Goal: Task Accomplishment & Management: Complete application form

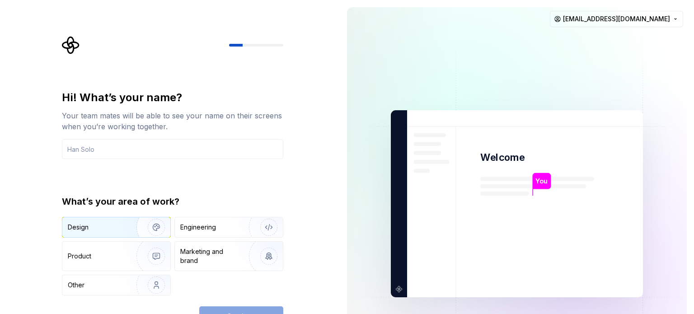
click at [105, 225] on div "Design" at bounding box center [96, 227] width 57 height 9
click at [264, 309] on div "Continue" at bounding box center [241, 316] width 84 height 20
click at [259, 307] on div "Continue" at bounding box center [241, 316] width 84 height 20
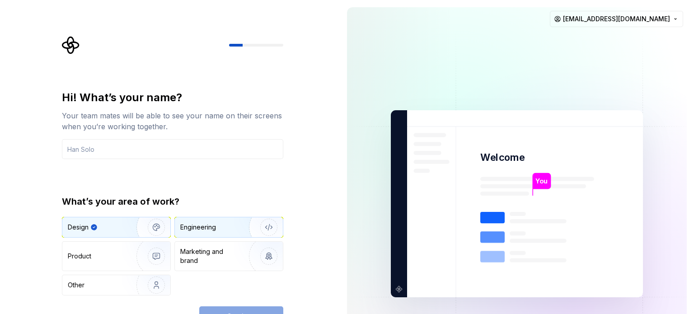
click at [210, 226] on div "Engineering" at bounding box center [198, 227] width 36 height 9
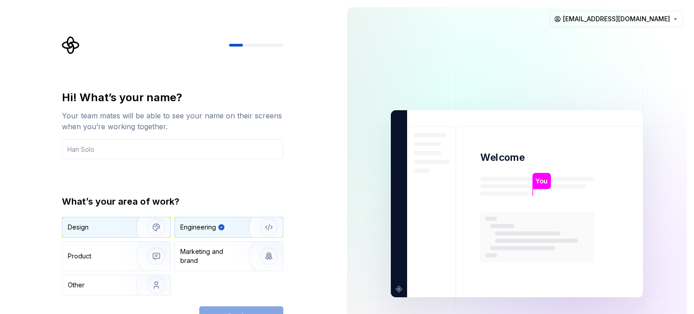
click at [128, 227] on img "button" at bounding box center [151, 227] width 58 height 61
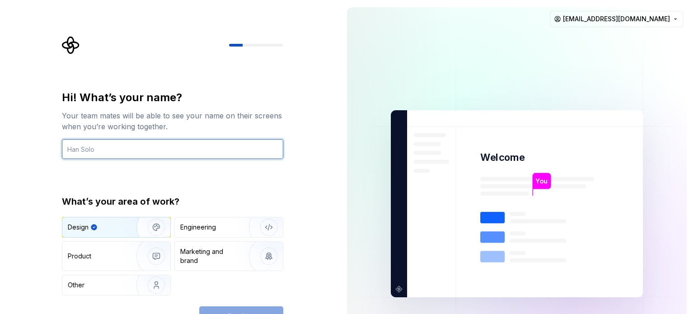
click at [139, 148] on input "text" at bounding box center [172, 149] width 221 height 20
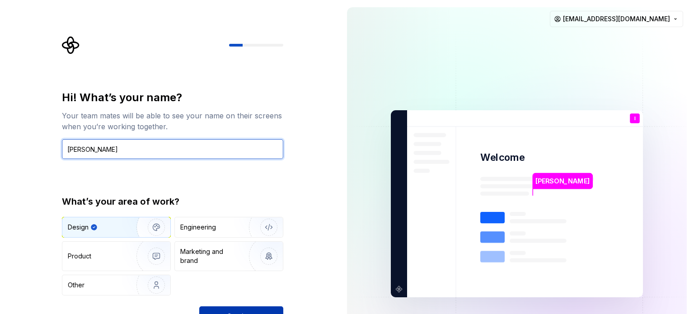
type input "[PERSON_NAME]"
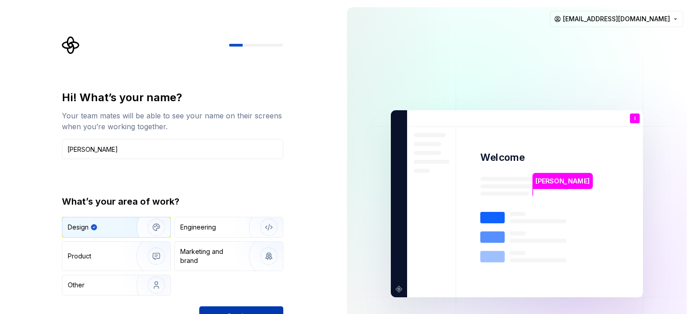
click at [237, 310] on button "Continue" at bounding box center [241, 316] width 84 height 20
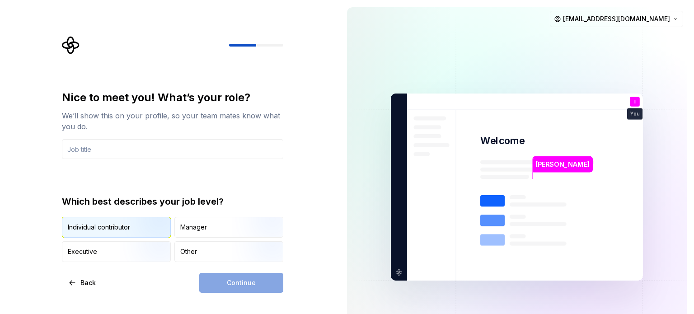
click at [147, 221] on img "button" at bounding box center [149, 238] width 58 height 61
click at [245, 289] on div "Continue" at bounding box center [241, 283] width 84 height 20
click at [242, 283] on div "Continue" at bounding box center [241, 283] width 84 height 20
click at [134, 147] on input "text" at bounding box center [172, 149] width 221 height 20
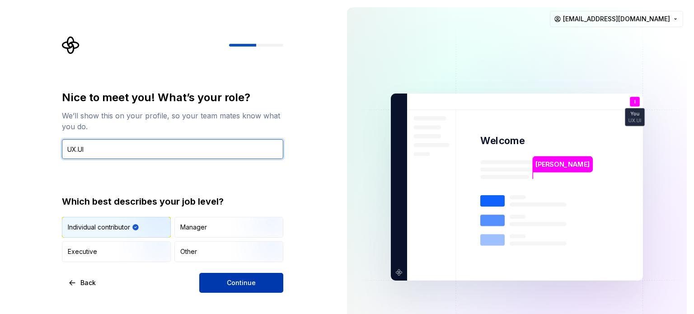
type input "UX.UI"
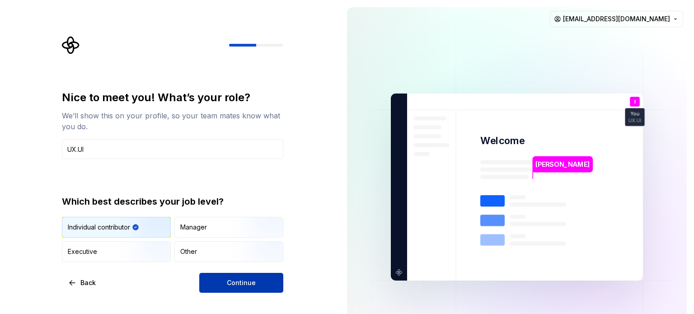
click at [226, 280] on button "Continue" at bounding box center [241, 283] width 84 height 20
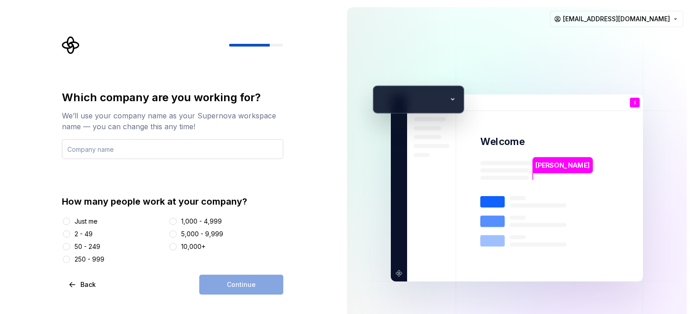
click at [141, 151] on input "text" at bounding box center [172, 149] width 221 height 20
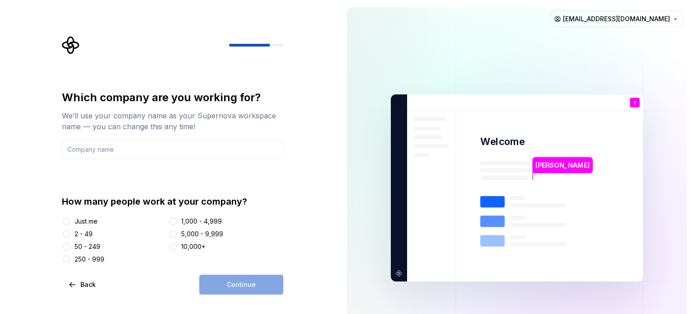
click at [83, 219] on div "Just me" at bounding box center [86, 221] width 23 height 9
click at [70, 219] on button "Just me" at bounding box center [66, 221] width 7 height 7
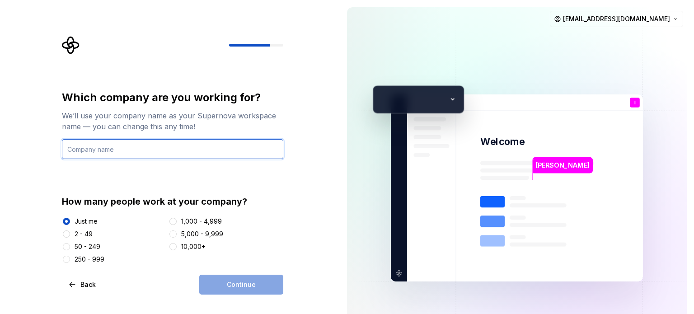
click at [163, 151] on input "text" at bounding box center [172, 149] width 221 height 20
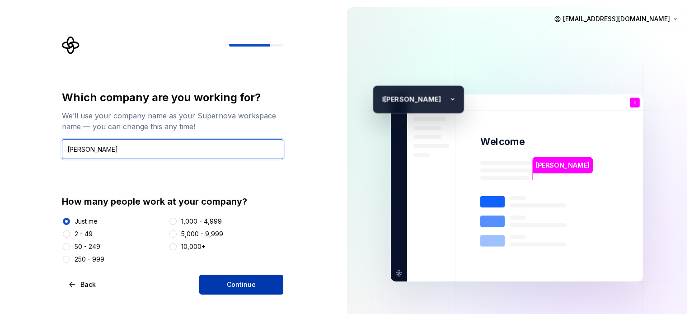
type input "[PERSON_NAME]"
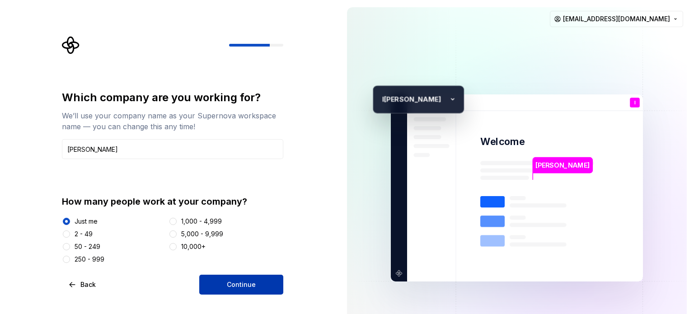
click at [235, 279] on button "Continue" at bounding box center [241, 285] width 84 height 20
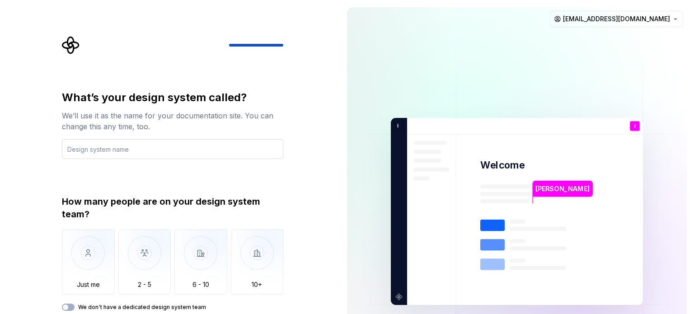
click at [193, 154] on input "text" at bounding box center [172, 149] width 221 height 20
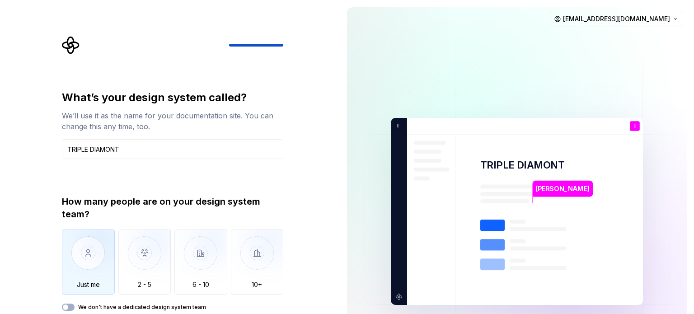
type input "TRIPLE DIAMONT"
click at [98, 277] on img "button" at bounding box center [88, 260] width 53 height 61
click at [70, 307] on button "We don't have a dedicated design system team" at bounding box center [68, 307] width 13 height 7
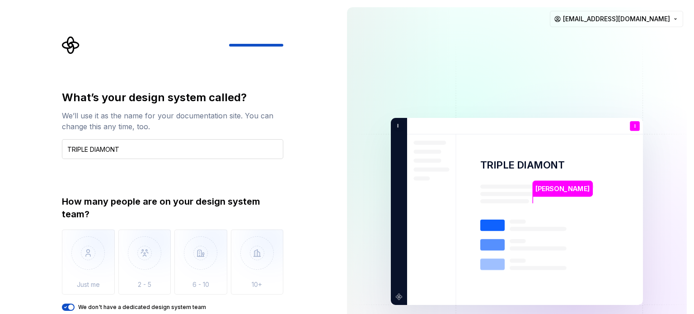
click at [207, 148] on input "TRIPLE DIAMONT" at bounding box center [172, 149] width 221 height 20
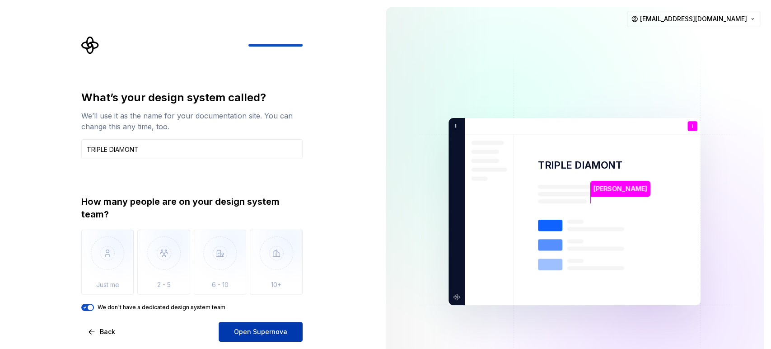
drag, startPoint x: 693, startPoint y: 2, endPoint x: 243, endPoint y: 330, distance: 557.3
click at [243, 314] on span "Open Supernova" at bounding box center [260, 331] width 53 height 9
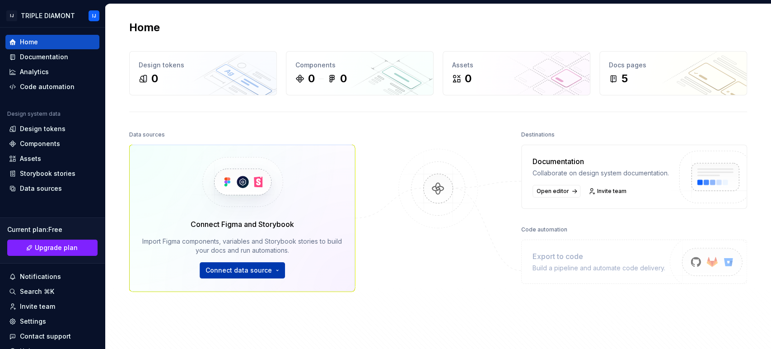
click at [246, 270] on html "IJ TRIPLE [PERSON_NAME] Home Documentation Analytics Code automation Design sys…" at bounding box center [385, 174] width 771 height 349
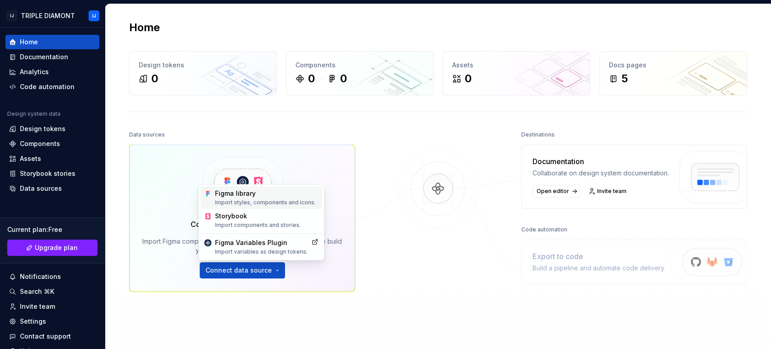
click at [253, 194] on div "Figma library Import styles, components and icons." at bounding box center [266, 197] width 103 height 17
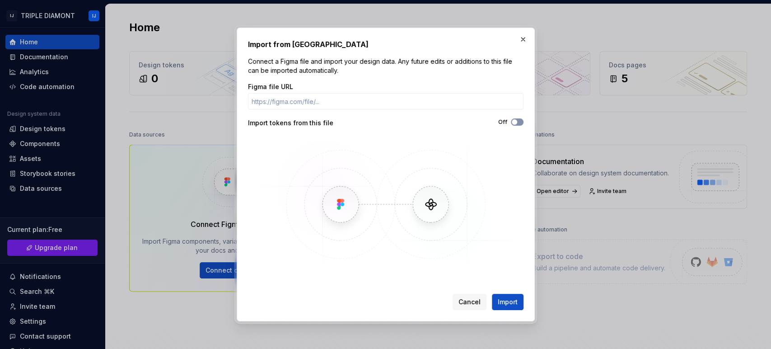
click at [518, 122] on button "Off" at bounding box center [517, 121] width 13 height 7
click at [318, 90] on div "Figma file URL" at bounding box center [386, 86] width 276 height 9
click at [317, 100] on input "Figma file URL" at bounding box center [386, 101] width 276 height 16
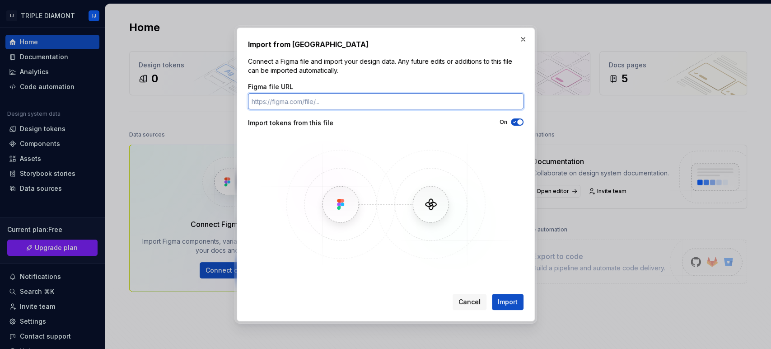
click at [318, 98] on input "Figma file URL" at bounding box center [386, 101] width 276 height 16
paste input "[URL][DOMAIN_NAME]"
type input "[URL][DOMAIN_NAME]"
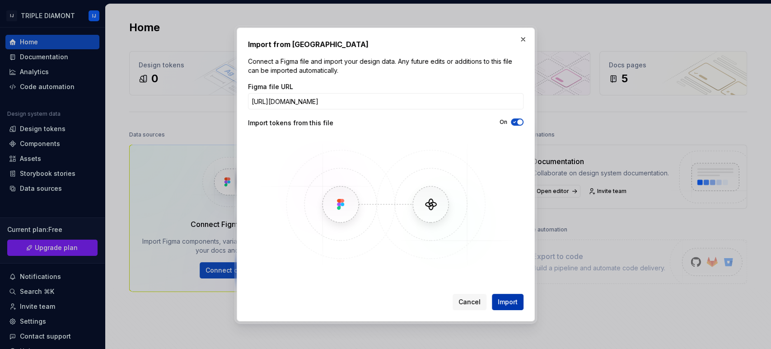
scroll to position [0, 0]
click at [504, 306] on span "Import" at bounding box center [508, 301] width 20 height 9
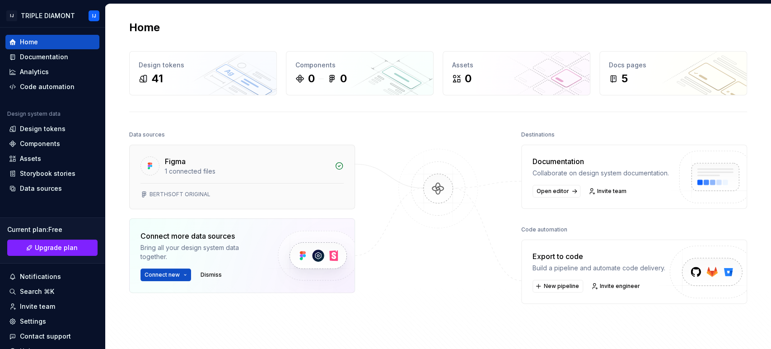
click at [296, 198] on div "BERTHSOFT ORIGINAL" at bounding box center [242, 196] width 225 height 26
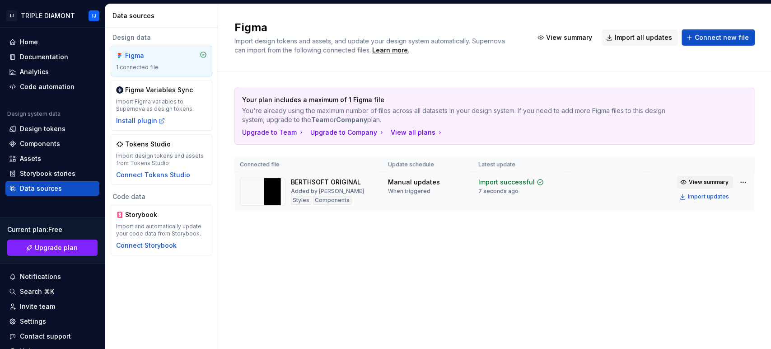
click at [694, 183] on span "View summary" at bounding box center [709, 181] width 40 height 7
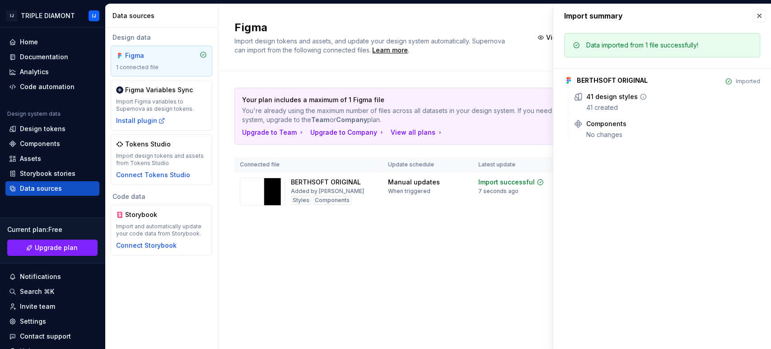
click at [642, 97] on icon at bounding box center [643, 96] width 7 height 7
click at [640, 94] on icon at bounding box center [643, 96] width 7 height 7
click at [694, 14] on button "button" at bounding box center [759, 15] width 13 height 13
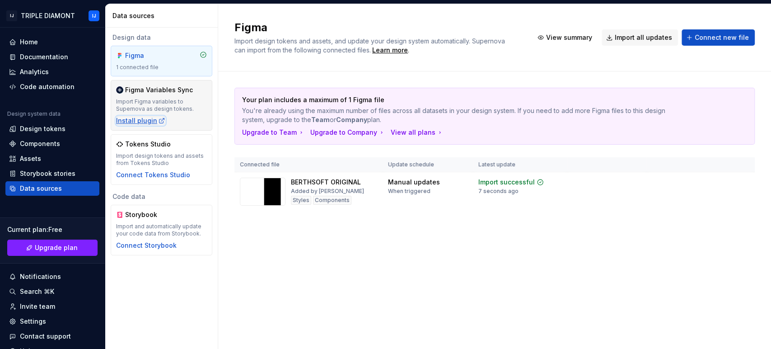
click at [141, 118] on div "Install plugin" at bounding box center [140, 120] width 49 height 9
click at [267, 190] on img at bounding box center [263, 192] width 46 height 28
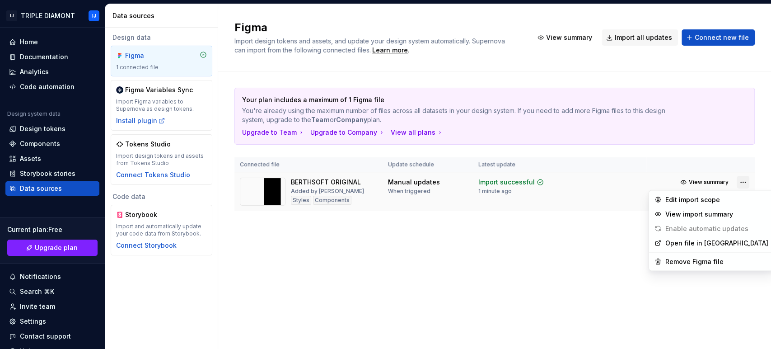
click at [694, 184] on html "IJ TRIPLE [PERSON_NAME] Home Documentation Analytics Code automation Design sys…" at bounding box center [385, 174] width 771 height 349
click at [694, 180] on html "IJ TRIPLE [PERSON_NAME] Home Documentation Analytics Code automation Design sys…" at bounding box center [385, 174] width 771 height 349
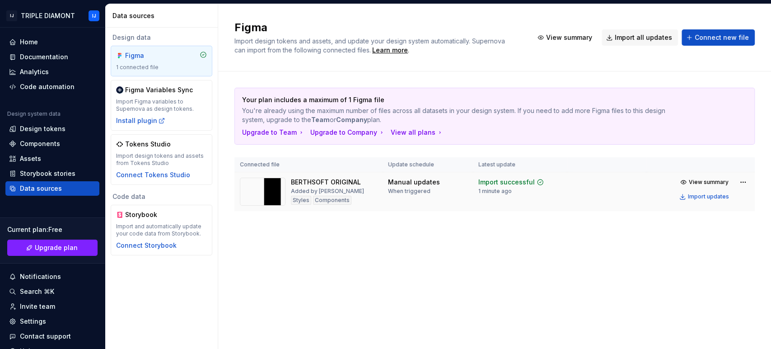
click at [424, 189] on div "When triggered" at bounding box center [409, 191] width 42 height 7
click at [416, 179] on div "Manual updates" at bounding box center [414, 182] width 52 height 9
click at [47, 51] on div "Documentation" at bounding box center [52, 57] width 94 height 14
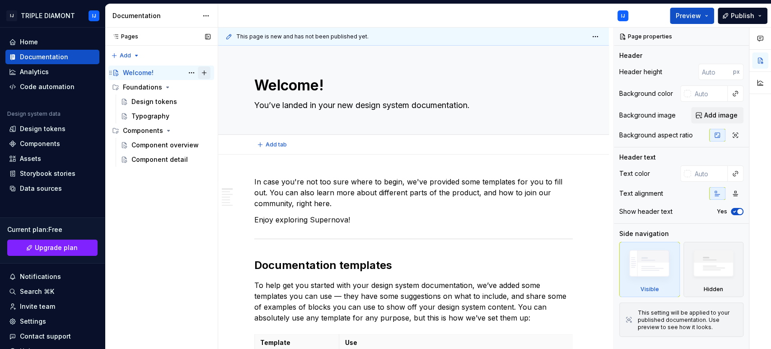
type textarea "*"
click at [50, 46] on div "Home" at bounding box center [52, 42] width 87 height 9
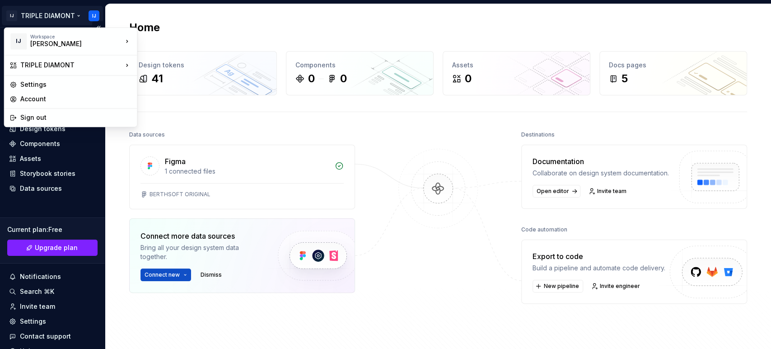
click at [43, 18] on html "IJ TRIPLE [PERSON_NAME] Home Documentation Analytics Code automation Design sys…" at bounding box center [385, 174] width 771 height 349
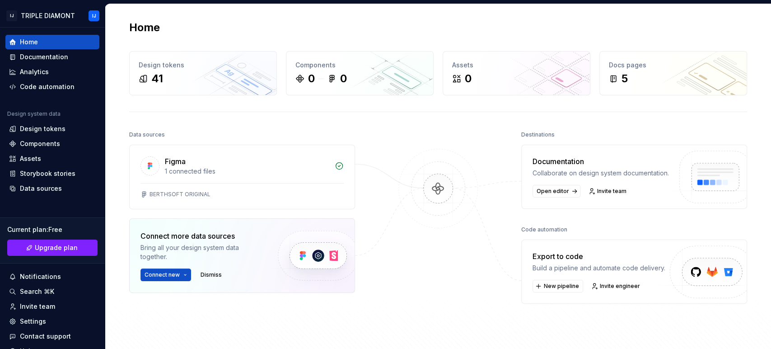
click at [315, 112] on html "IJ TRIPLE [PERSON_NAME] Home Documentation Analytics Code automation Design sys…" at bounding box center [385, 174] width 771 height 349
click at [206, 190] on div "BERTHSOFT ORIGINAL" at bounding box center [242, 196] width 225 height 26
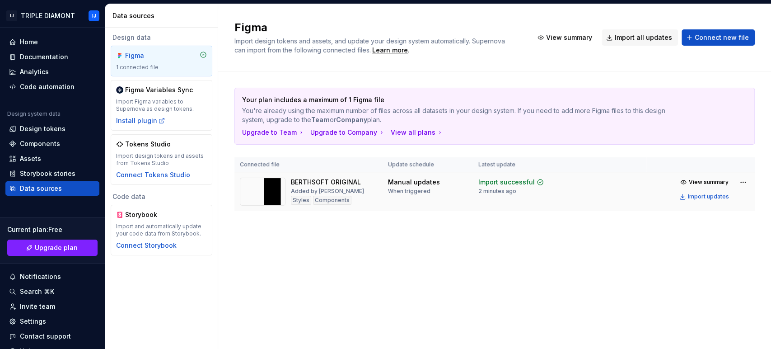
click at [301, 200] on div "Styles" at bounding box center [301, 200] width 20 height 9
click at [280, 189] on img at bounding box center [263, 192] width 46 height 28
click at [273, 188] on img at bounding box center [263, 192] width 46 height 28
click at [308, 174] on td "BERTHSOFT ORIGINAL Added by [PERSON_NAME] Components" at bounding box center [309, 191] width 148 height 39
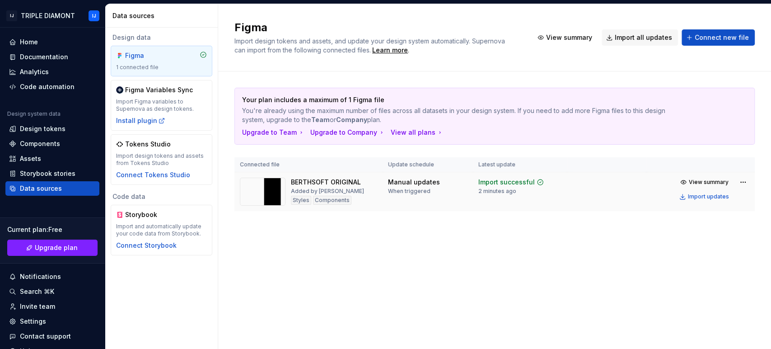
click at [308, 182] on div "BERTHSOFT ORIGINAL" at bounding box center [326, 182] width 70 height 9
click at [259, 162] on th "Connected file" at bounding box center [309, 164] width 148 height 15
click at [694, 197] on div "Import updates" at bounding box center [708, 196] width 41 height 7
click at [424, 184] on div "Manual updates" at bounding box center [414, 182] width 52 height 9
drag, startPoint x: 346, startPoint y: 197, endPoint x: 334, endPoint y: 198, distance: 12.3
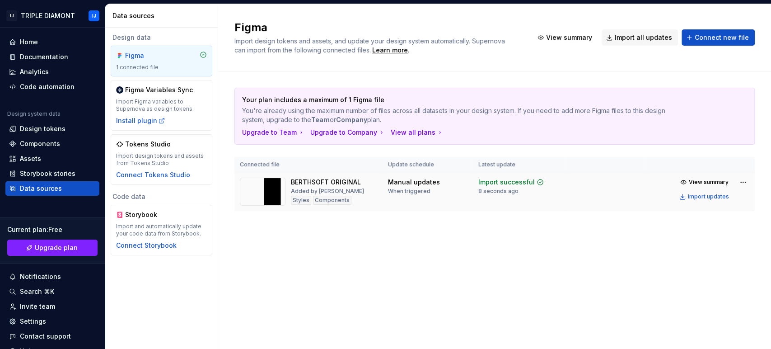
click at [345, 197] on div "Components" at bounding box center [332, 200] width 38 height 9
click at [282, 194] on img at bounding box center [263, 192] width 46 height 28
click at [317, 180] on div "BERTHSOFT ORIGINAL" at bounding box center [326, 182] width 70 height 9
click at [676, 181] on td "View summary Import updates" at bounding box center [701, 189] width 108 height 34
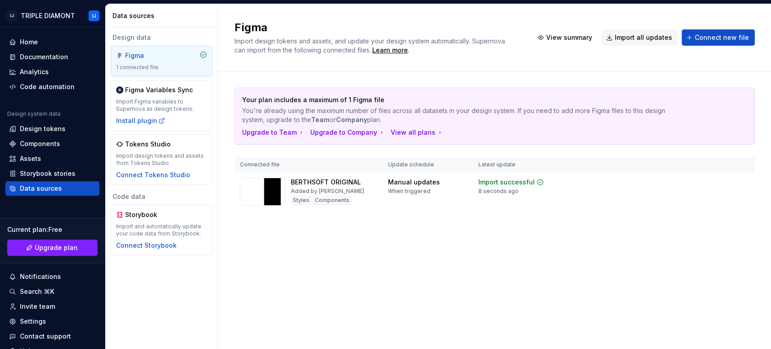
click at [690, 181] on button "View summary" at bounding box center [705, 182] width 56 height 13
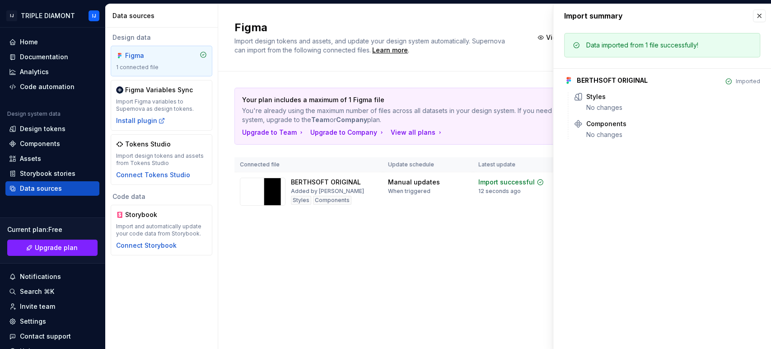
click at [572, 81] on icon at bounding box center [568, 80] width 9 height 9
click at [694, 19] on button "button" at bounding box center [759, 15] width 13 height 13
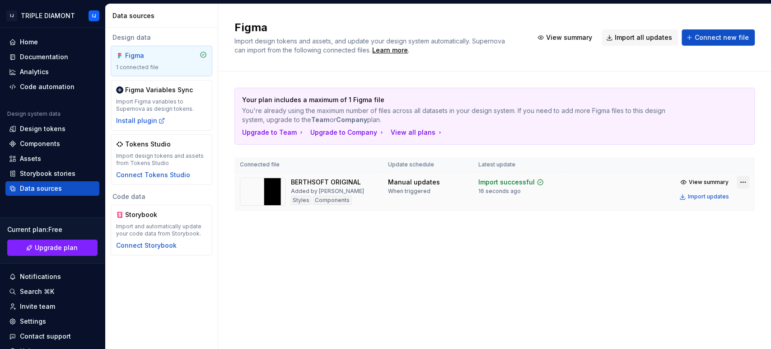
click at [694, 181] on html "IJ TRIPLE [PERSON_NAME] Home Documentation Analytics Code automation Design sys…" at bounding box center [385, 174] width 771 height 349
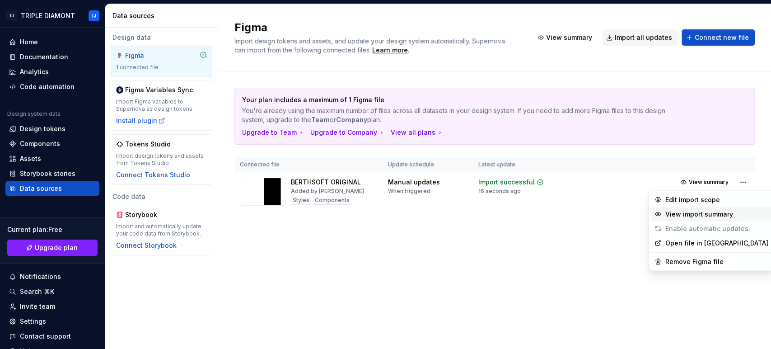
click at [694, 212] on div "View import summary" at bounding box center [717, 213] width 103 height 9
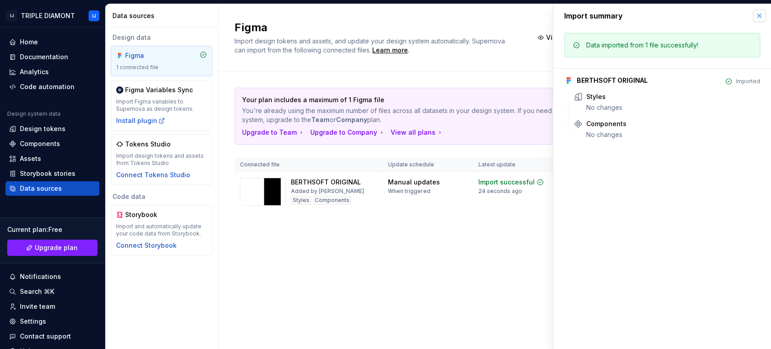
click at [694, 21] on button "button" at bounding box center [759, 15] width 13 height 13
click at [694, 16] on button "button" at bounding box center [759, 15] width 13 height 13
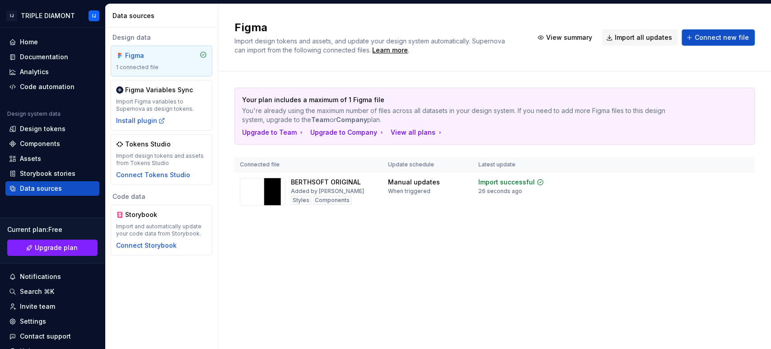
click at [356, 116] on b "Company" at bounding box center [351, 120] width 31 height 8
click at [35, 159] on div "Assets" at bounding box center [30, 158] width 21 height 9
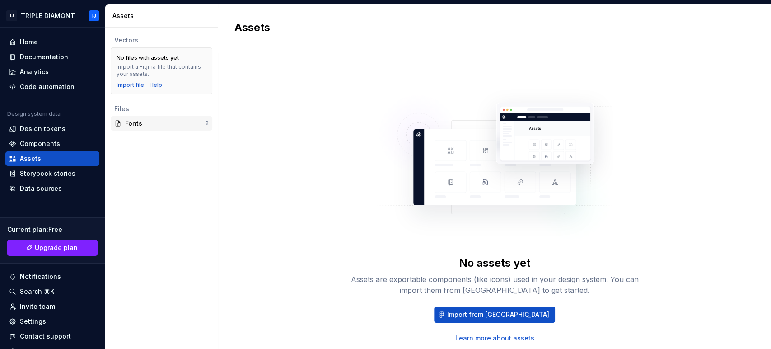
click at [139, 119] on div "Fonts" at bounding box center [165, 123] width 80 height 9
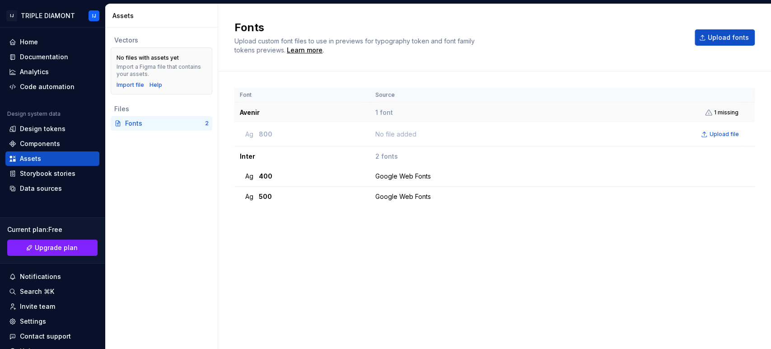
click at [694, 115] on span "1 missing" at bounding box center [726, 112] width 24 height 7
click at [694, 112] on icon at bounding box center [708, 112] width 7 height 7
click at [61, 178] on div "Storybook stories" at bounding box center [48, 173] width 56 height 9
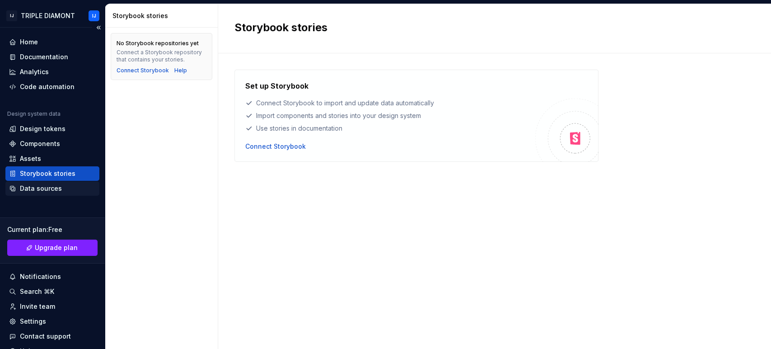
click at [52, 184] on div "Data sources" at bounding box center [41, 188] width 42 height 9
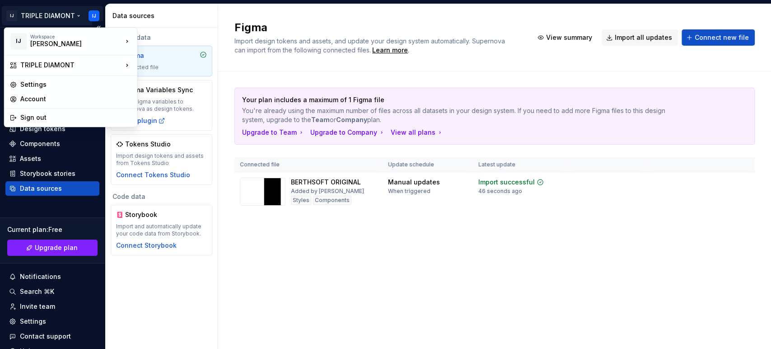
click at [9, 17] on html "IJ TRIPLE [PERSON_NAME] Home Documentation Analytics Code automation Design sys…" at bounding box center [385, 174] width 771 height 349
click at [58, 68] on div "TRIPLE DIAMONT" at bounding box center [71, 65] width 102 height 9
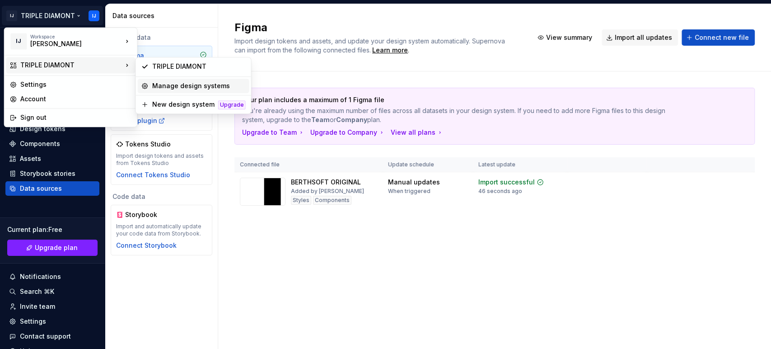
click at [174, 86] on div "Manage design systems" at bounding box center [199, 85] width 94 height 9
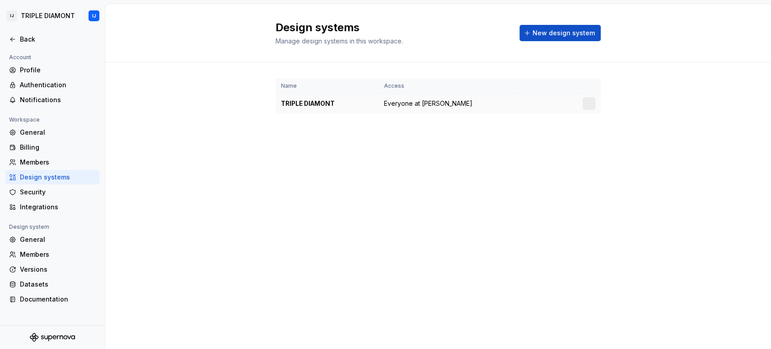
click at [324, 102] on div "TRIPLE DIAMONT" at bounding box center [327, 103] width 92 height 9
click at [323, 101] on div "TRIPLE DIAMONT" at bounding box center [327, 103] width 92 height 9
click at [451, 65] on div "Name Access TRIPLE DIAMONT Everyone at [PERSON_NAME]" at bounding box center [438, 104] width 325 height 85
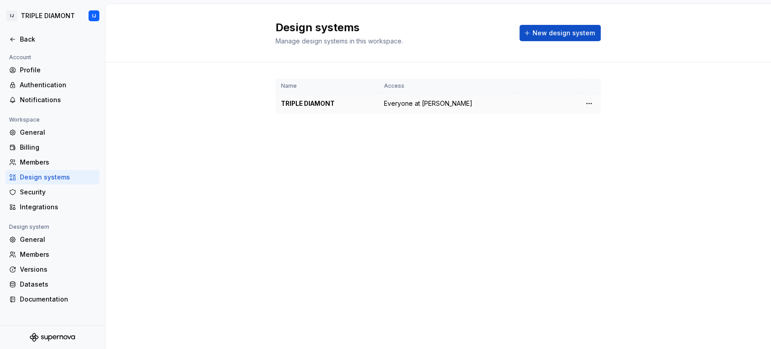
click at [440, 110] on td "Everyone at [PERSON_NAME]" at bounding box center [446, 104] width 135 height 20
click at [592, 101] on html "IJ TRIPLE [PERSON_NAME] Back Account Profile Authentication Notifications Works…" at bounding box center [385, 174] width 771 height 349
click at [613, 135] on div "Design system settings" at bounding box center [643, 135] width 86 height 9
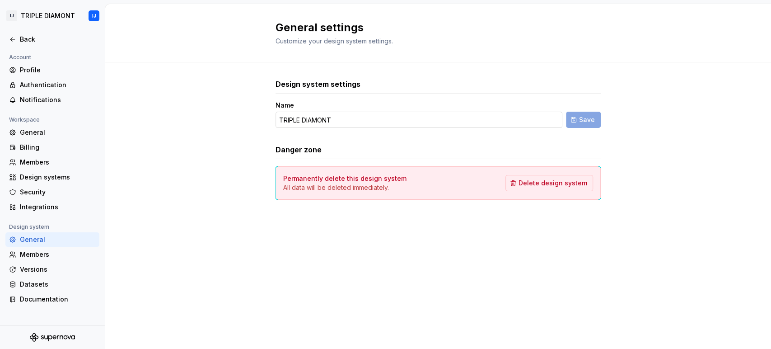
click at [339, 123] on input "TRIPLE DIAMONT" at bounding box center [419, 120] width 287 height 16
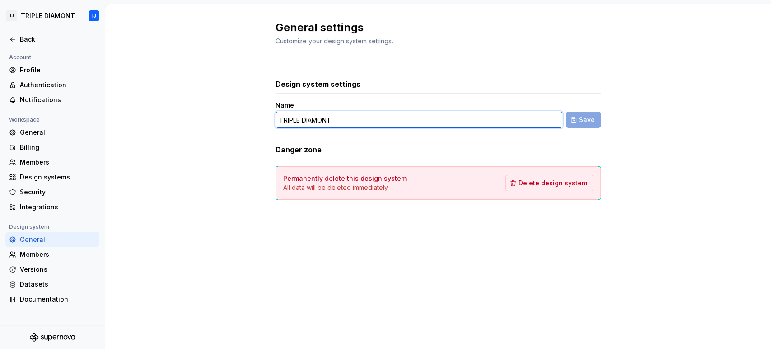
click at [339, 123] on input "TRIPLE DIAMONT" at bounding box center [419, 120] width 287 height 16
type input "[PERSON_NAME]"
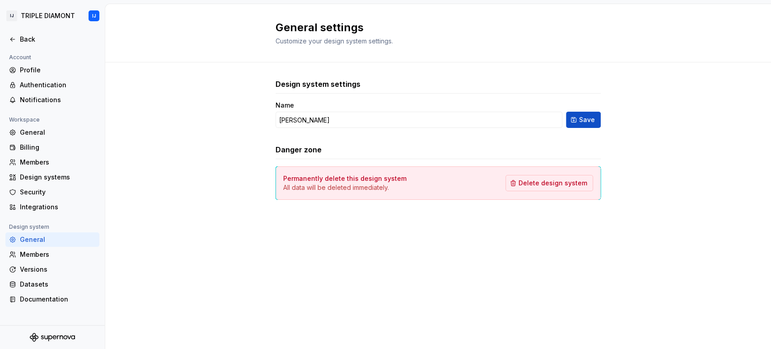
click at [582, 110] on form "Name [PERSON_NAME] Save" at bounding box center [438, 114] width 325 height 27
click at [579, 116] on button "Save" at bounding box center [583, 120] width 35 height 16
click at [11, 39] on icon at bounding box center [12, 40] width 4 height 4
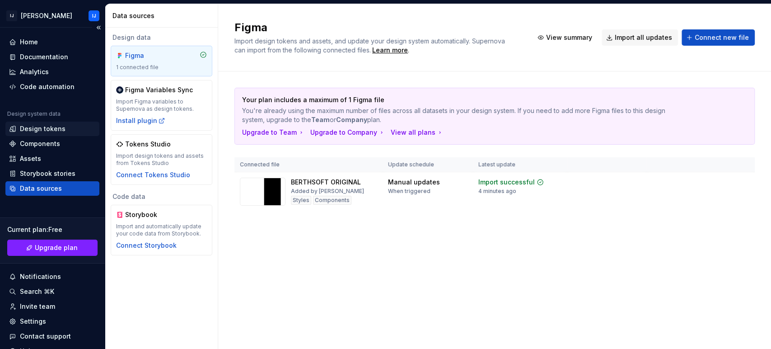
click at [45, 134] on div "Design tokens" at bounding box center [52, 129] width 94 height 14
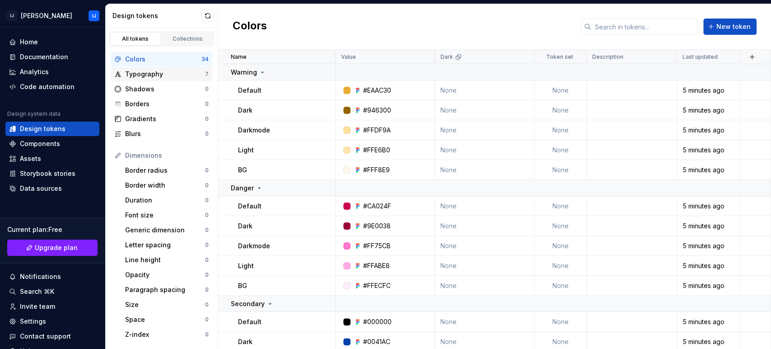
click at [170, 73] on div "Typography" at bounding box center [165, 74] width 80 height 9
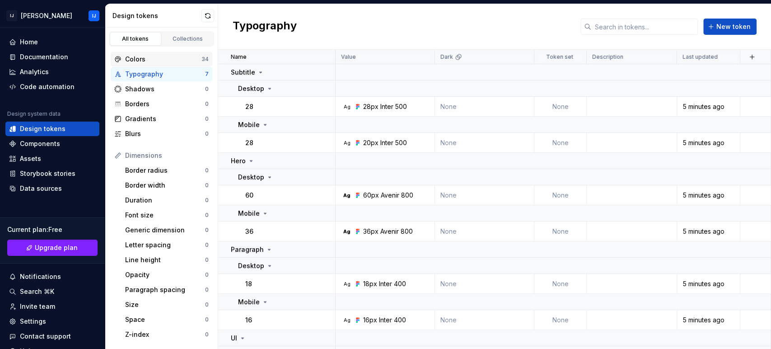
click at [172, 60] on div "Colors" at bounding box center [163, 59] width 76 height 9
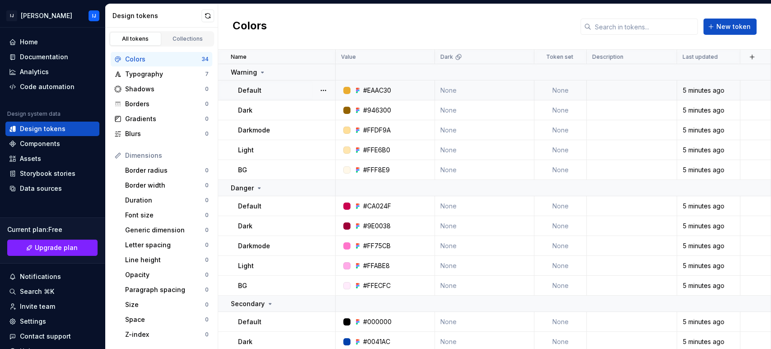
click at [347, 93] on div at bounding box center [346, 90] width 7 height 7
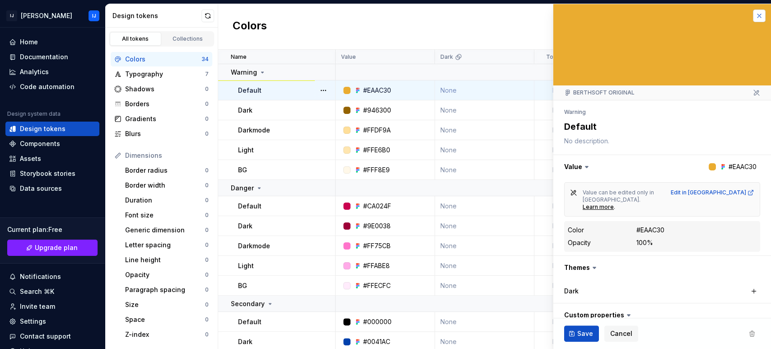
click at [694, 12] on button "button" at bounding box center [759, 15] width 13 height 13
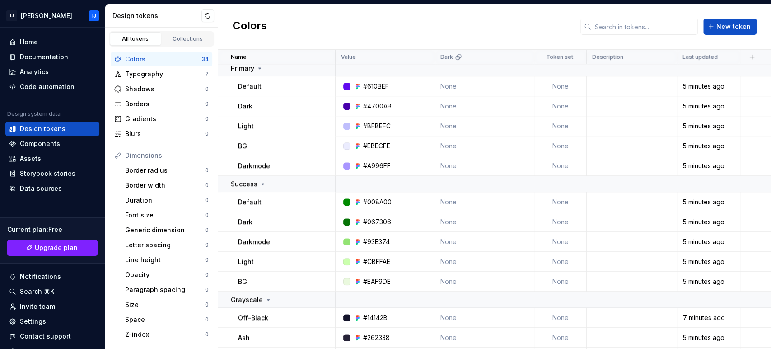
scroll to position [488, 0]
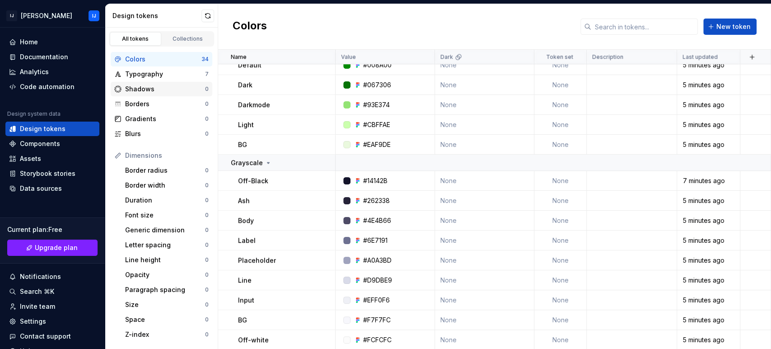
click at [132, 89] on div "Shadows" at bounding box center [165, 89] width 80 height 9
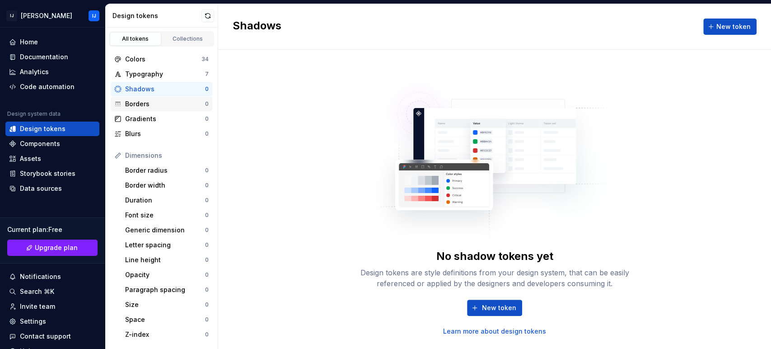
click at [154, 101] on div "Borders" at bounding box center [165, 103] width 80 height 9
click at [173, 40] on div "Collections" at bounding box center [187, 38] width 45 height 7
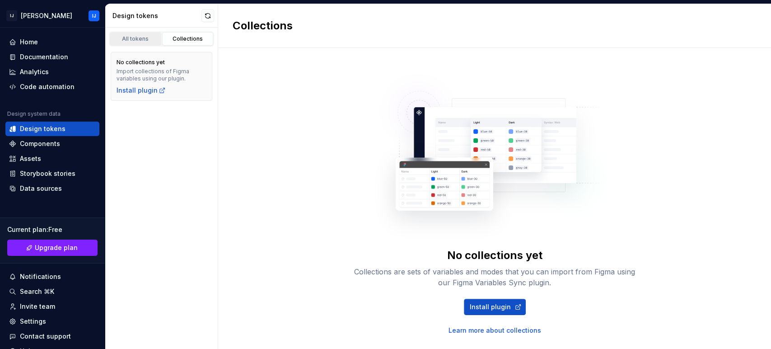
click at [141, 41] on div "All tokens" at bounding box center [135, 38] width 45 height 7
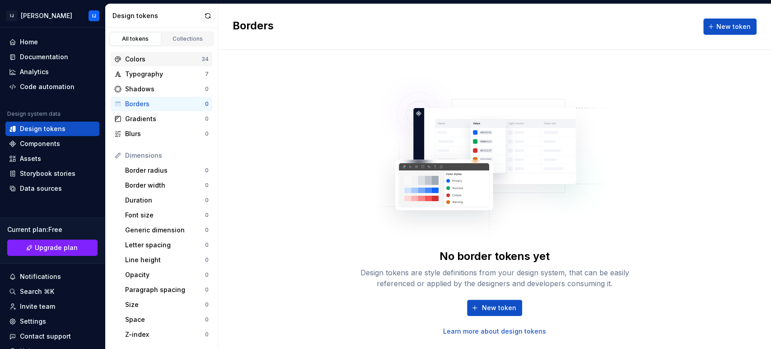
click at [155, 56] on div "Colors" at bounding box center [163, 59] width 76 height 9
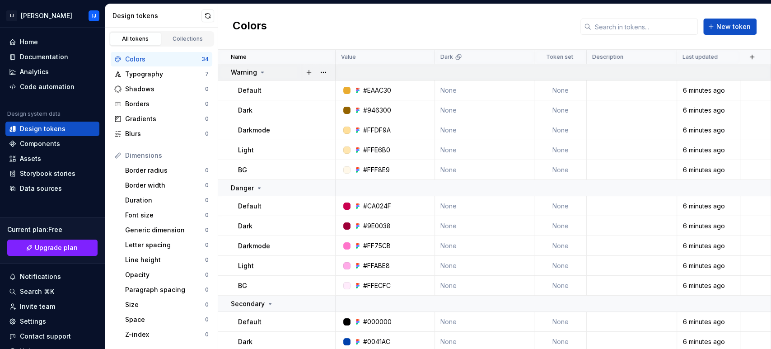
click at [253, 70] on p "Warning" at bounding box center [244, 72] width 26 height 9
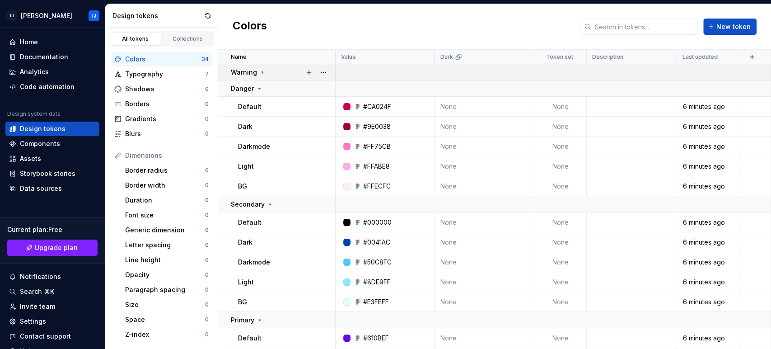
click at [260, 72] on icon at bounding box center [262, 72] width 7 height 7
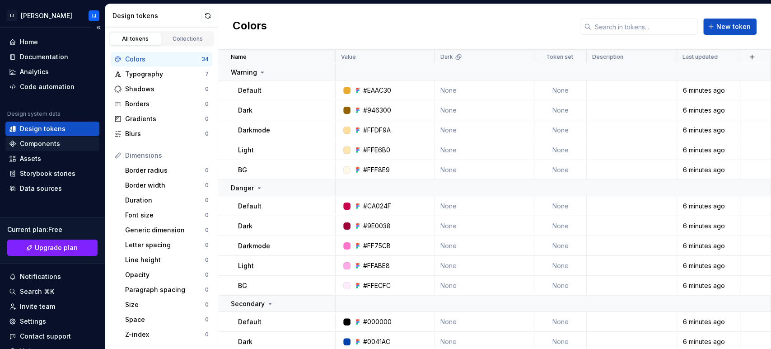
click at [51, 146] on div "Components" at bounding box center [40, 143] width 40 height 9
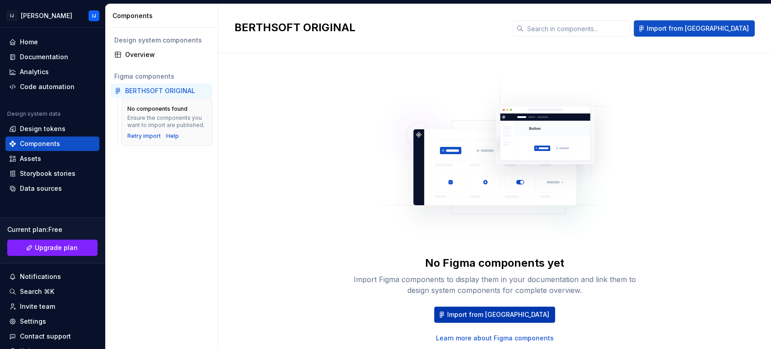
click at [497, 314] on button "Import from [GEOGRAPHIC_DATA]" at bounding box center [494, 314] width 121 height 16
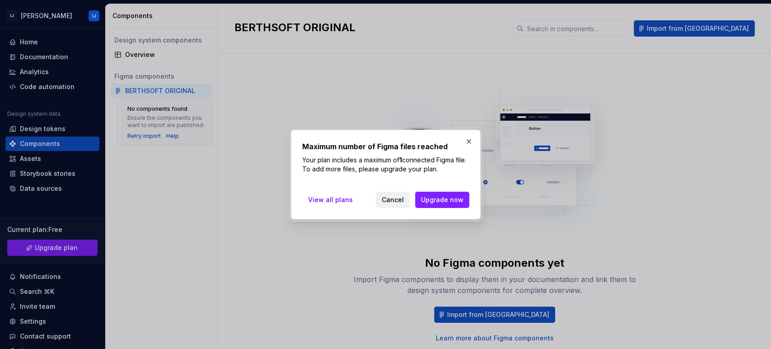
click at [397, 198] on span "Cancel" at bounding box center [393, 199] width 22 height 9
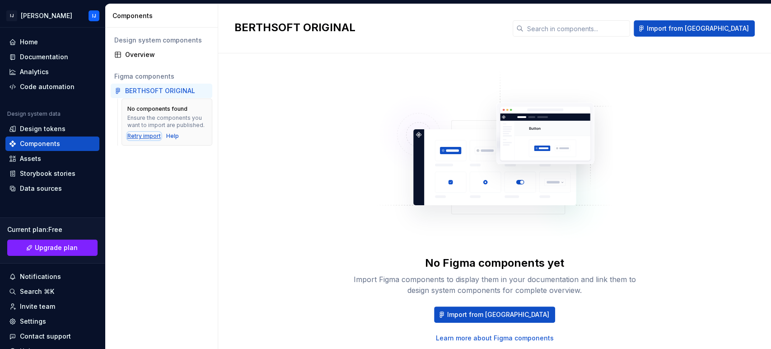
click at [141, 134] on div "Retry import" at bounding box center [143, 135] width 33 height 7
click at [57, 157] on div "Assets" at bounding box center [52, 158] width 87 height 9
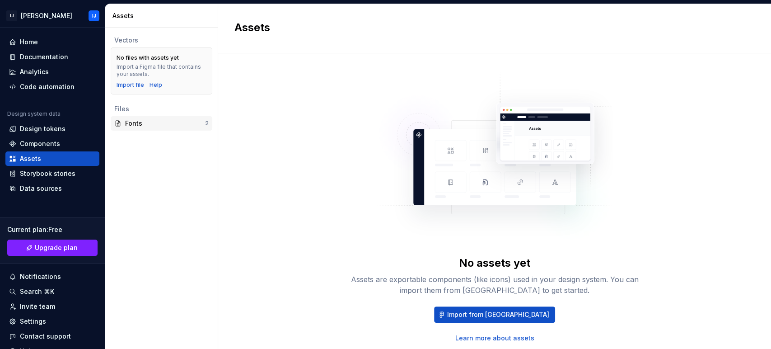
click at [144, 127] on div "Fonts" at bounding box center [165, 123] width 80 height 9
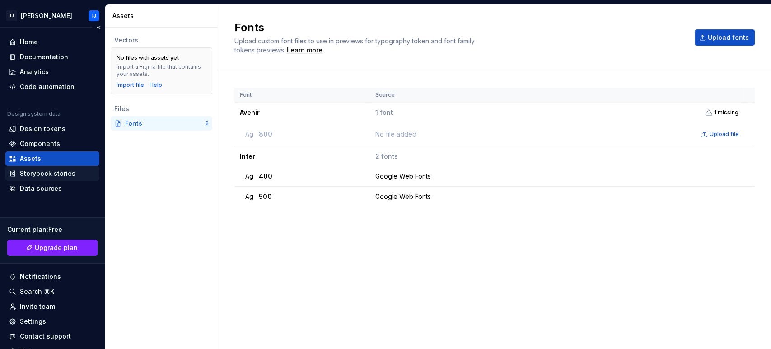
click at [58, 174] on div "Storybook stories" at bounding box center [48, 173] width 56 height 9
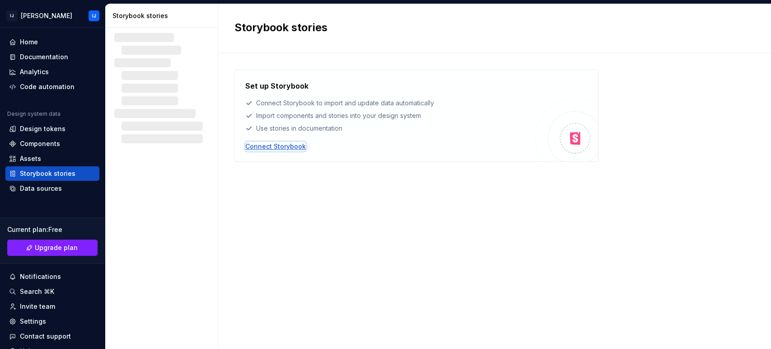
click at [285, 146] on div "Connect Storybook" at bounding box center [275, 146] width 61 height 9
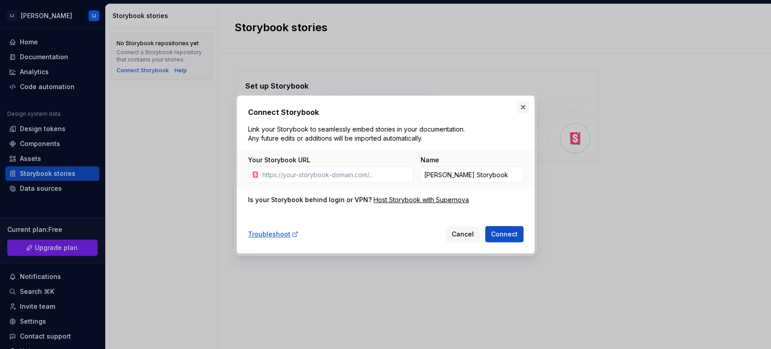
click at [521, 107] on button "button" at bounding box center [523, 107] width 13 height 13
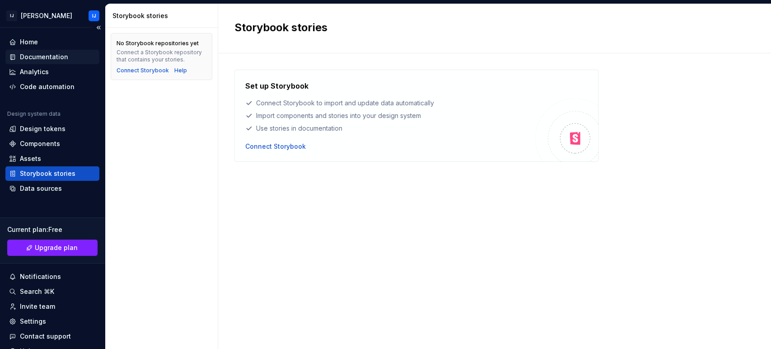
click at [36, 53] on div "Documentation" at bounding box center [44, 56] width 48 height 9
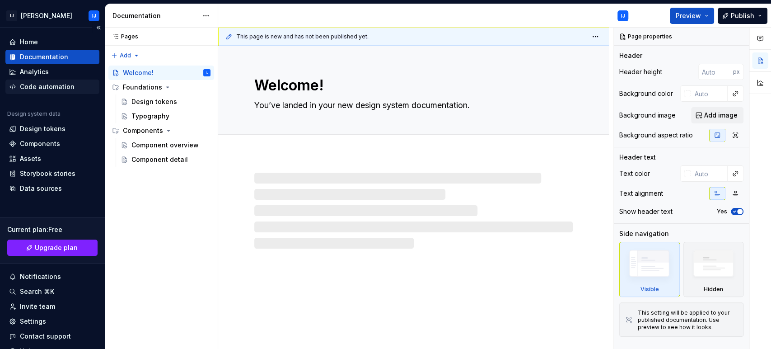
click at [38, 84] on div "Code automation" at bounding box center [47, 86] width 55 height 9
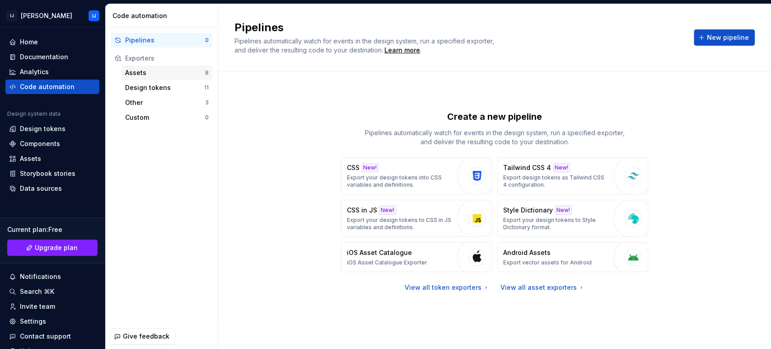
click at [148, 75] on div "Assets" at bounding box center [165, 72] width 80 height 9
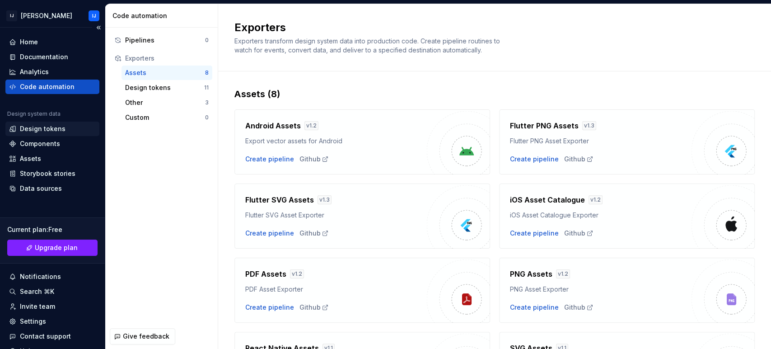
click at [39, 126] on div "Design tokens" at bounding box center [43, 128] width 46 height 9
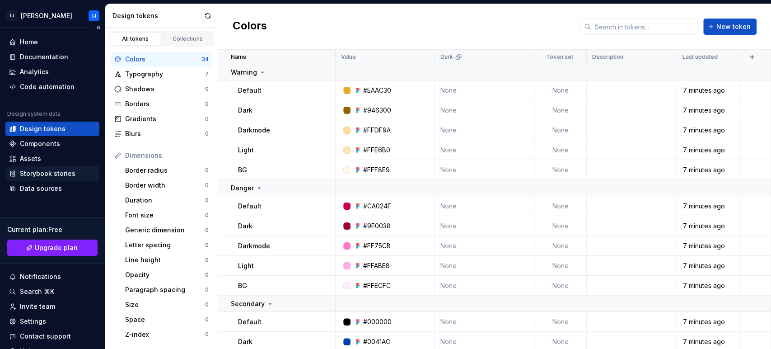
click at [53, 180] on div "Storybook stories" at bounding box center [52, 173] width 94 height 14
click at [49, 190] on div "Data sources" at bounding box center [41, 188] width 42 height 9
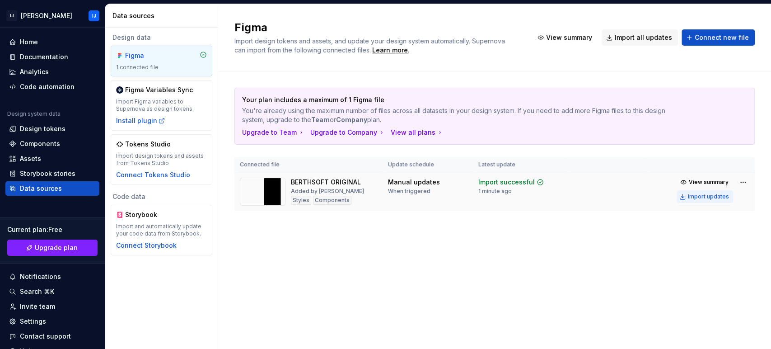
click at [694, 196] on div "Import updates" at bounding box center [708, 196] width 41 height 7
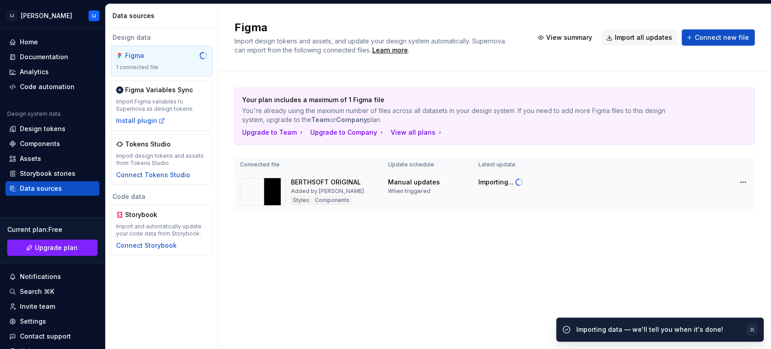
click at [694, 314] on button "button" at bounding box center [753, 329] width 12 height 13
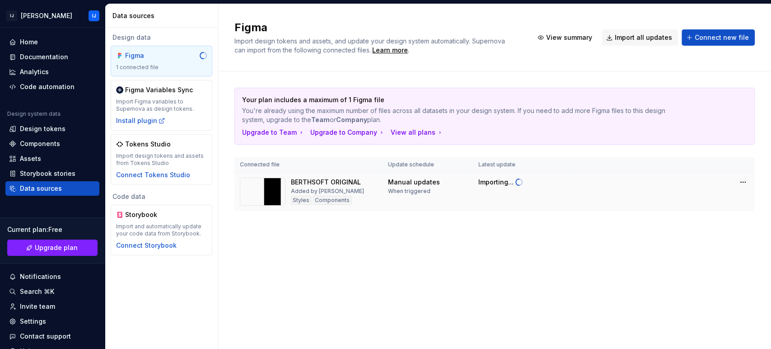
click at [330, 202] on div "Components" at bounding box center [332, 200] width 38 height 9
click at [271, 192] on img at bounding box center [263, 192] width 46 height 28
click at [267, 190] on img at bounding box center [263, 192] width 46 height 28
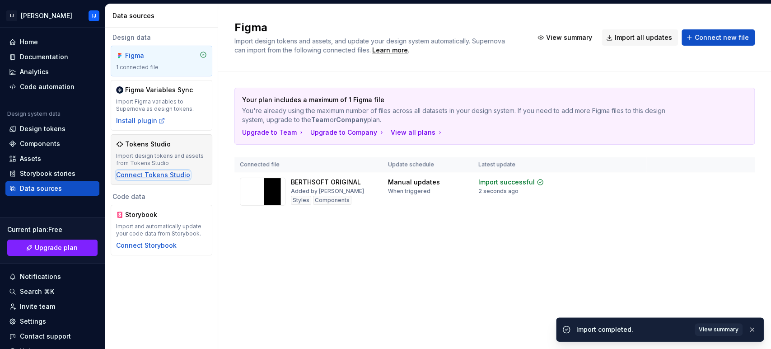
click at [169, 175] on div "Connect Tokens Studio" at bounding box center [153, 174] width 74 height 9
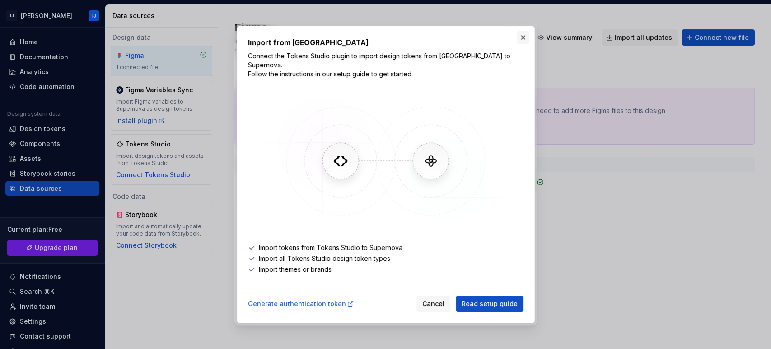
click at [522, 44] on button "button" at bounding box center [523, 37] width 13 height 13
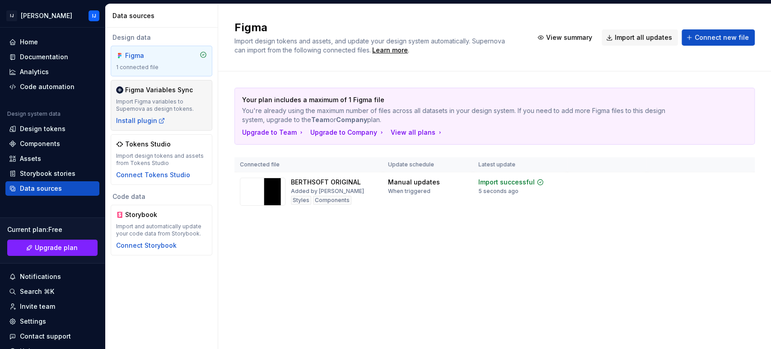
click at [160, 111] on div "Import Figma variables to Supernova as design tokens." at bounding box center [161, 105] width 91 height 14
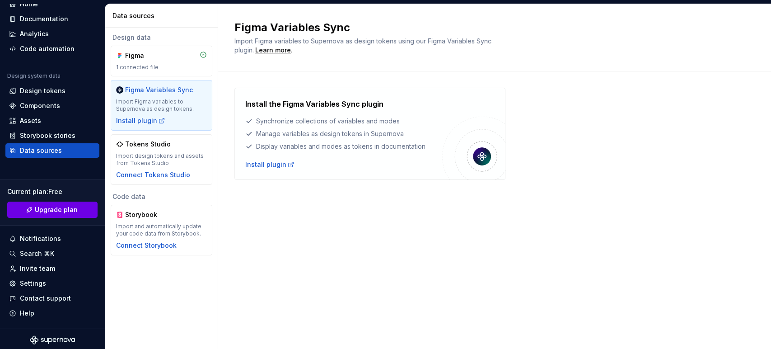
scroll to position [40, 0]
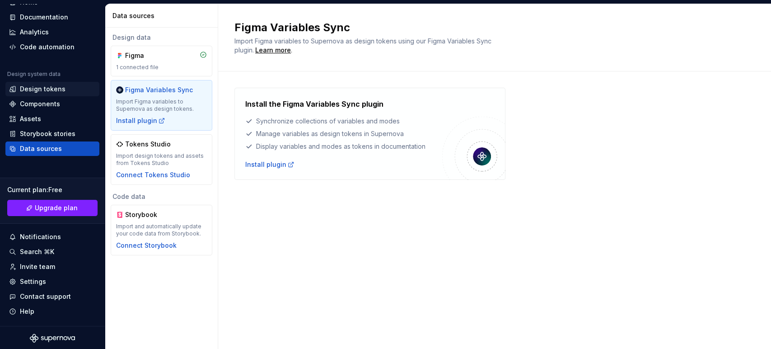
click at [54, 86] on div "Design tokens" at bounding box center [43, 89] width 46 height 9
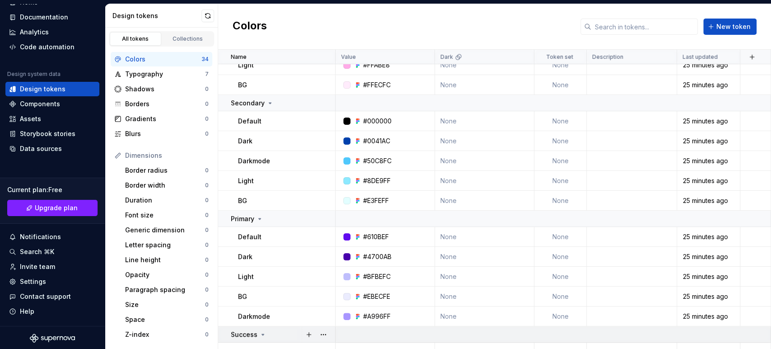
scroll to position [452, 0]
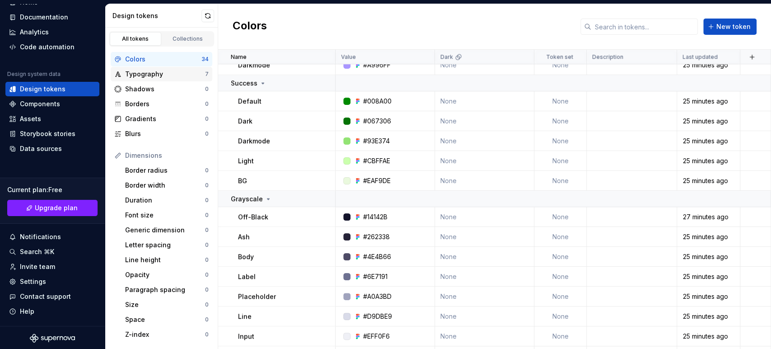
click at [161, 79] on div "Typography 7" at bounding box center [162, 74] width 102 height 14
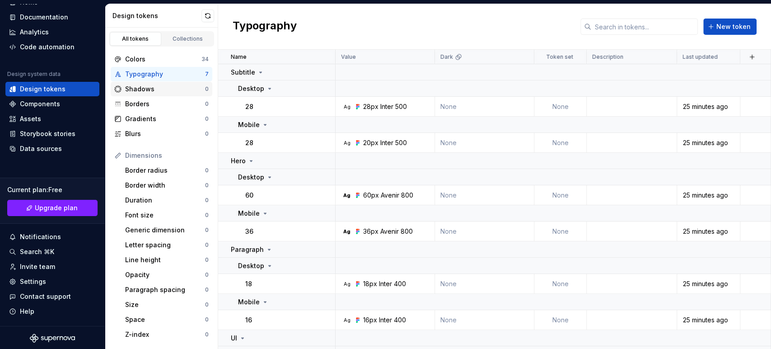
click at [159, 89] on div "Shadows" at bounding box center [165, 89] width 80 height 9
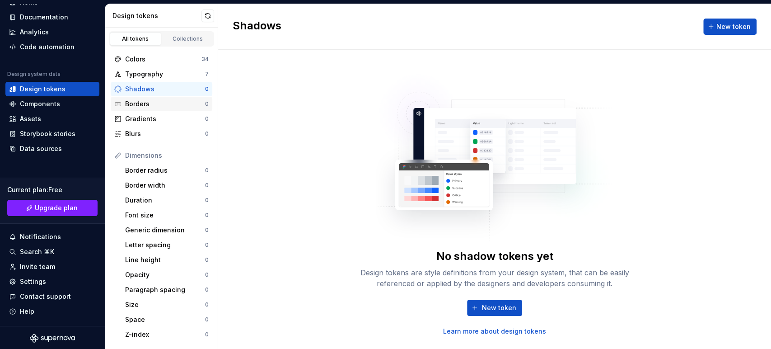
click at [156, 100] on div "Borders" at bounding box center [165, 103] width 80 height 9
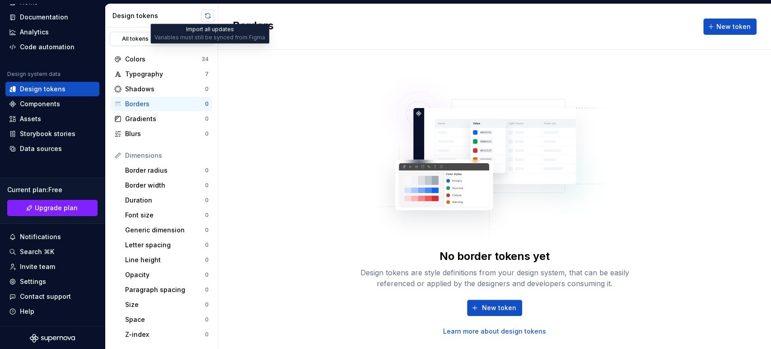
click at [205, 15] on button "button" at bounding box center [208, 15] width 13 height 13
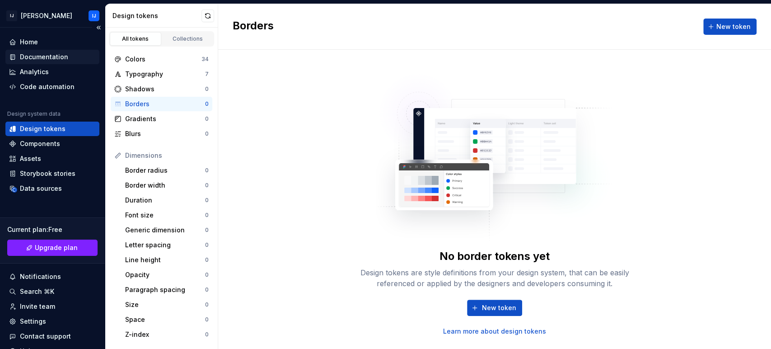
click at [58, 53] on div "Documentation" at bounding box center [44, 56] width 48 height 9
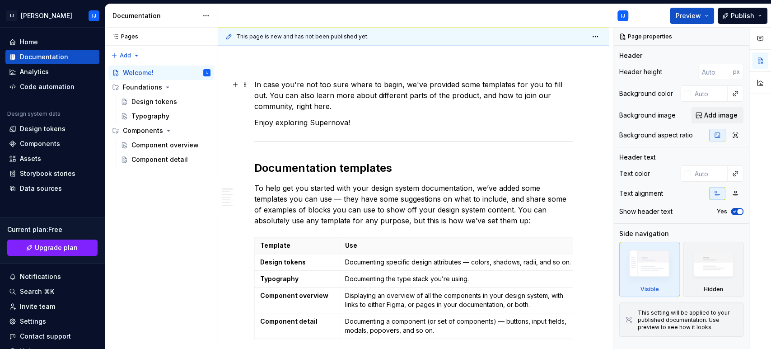
scroll to position [150, 0]
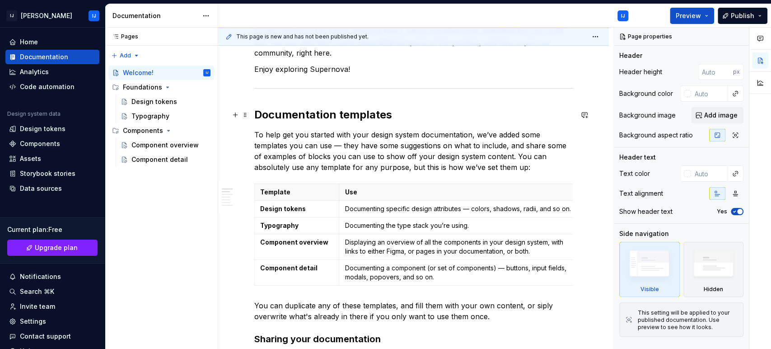
click at [347, 116] on h2 "Documentation templates" at bounding box center [413, 115] width 319 height 14
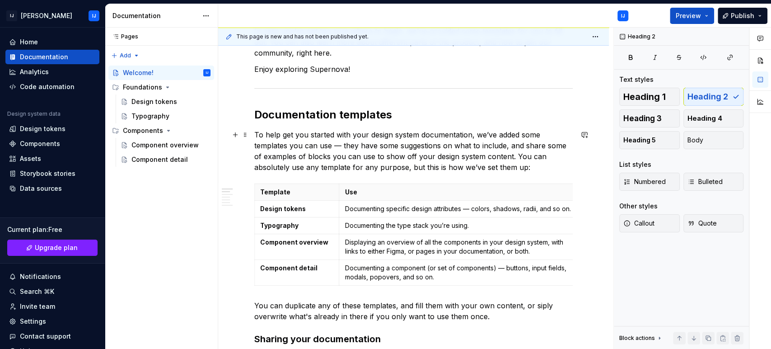
click at [343, 131] on p "To help get you started with your design system documentation, we’ve added some…" at bounding box center [413, 150] width 319 height 43
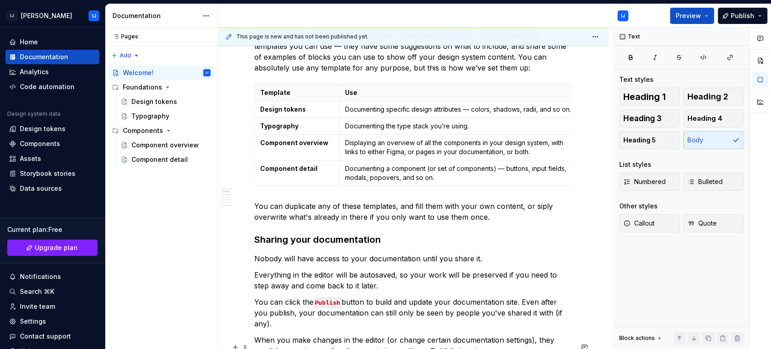
scroll to position [0, 0]
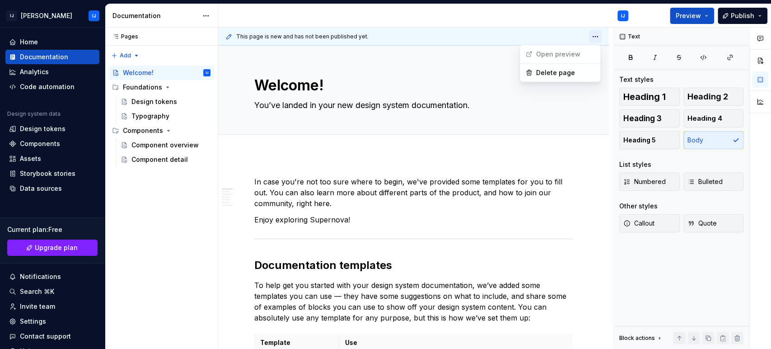
click at [597, 35] on html "IJ [PERSON_NAME] IJ Home Documentation Analytics Code automation Design system …" at bounding box center [385, 174] width 771 height 349
click at [209, 16] on html "IJ [PERSON_NAME] IJ Home Documentation Analytics Code automation Design system …" at bounding box center [385, 174] width 771 height 349
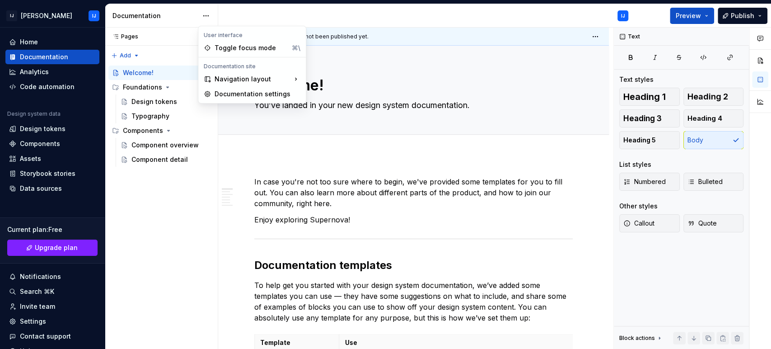
click at [208, 11] on html "IJ [PERSON_NAME] IJ Home Documentation Analytics Code automation Design system …" at bounding box center [385, 174] width 771 height 349
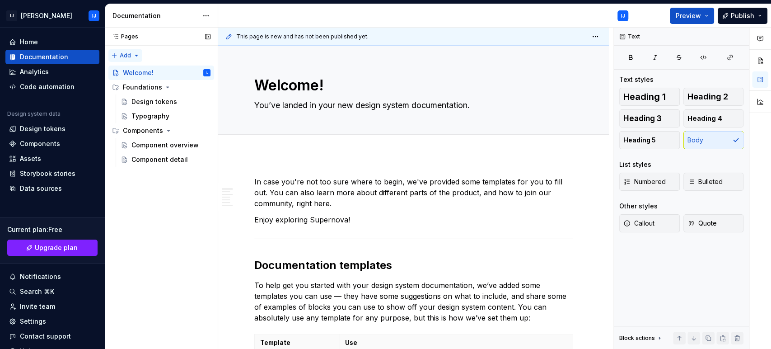
click at [130, 57] on div "Pages Pages Add Accessibility guide for tree Page tree. Navigate the tree with …" at bounding box center [161, 189] width 113 height 322
click at [138, 85] on div "New group" at bounding box center [154, 87] width 59 height 9
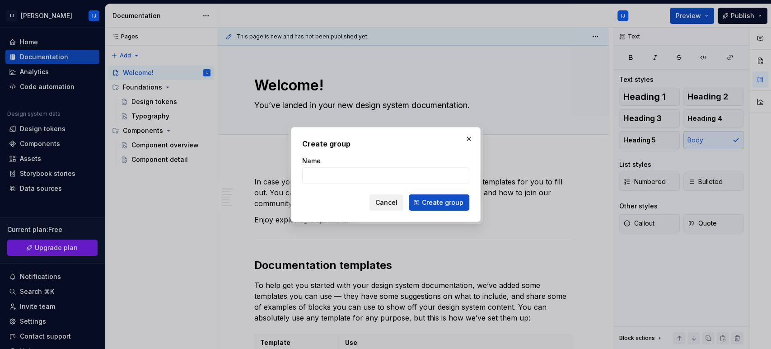
click at [388, 202] on span "Cancel" at bounding box center [387, 202] width 22 height 9
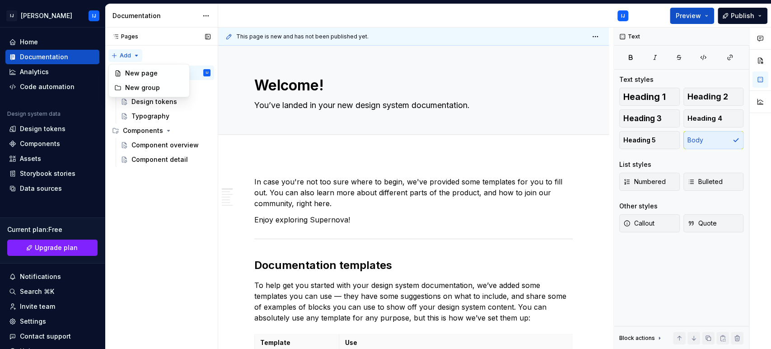
click at [134, 57] on div "Pages Pages Add Accessibility guide for tree Page tree. Navigate the tree with …" at bounding box center [161, 189] width 113 height 322
click at [137, 72] on div "New page" at bounding box center [154, 73] width 59 height 9
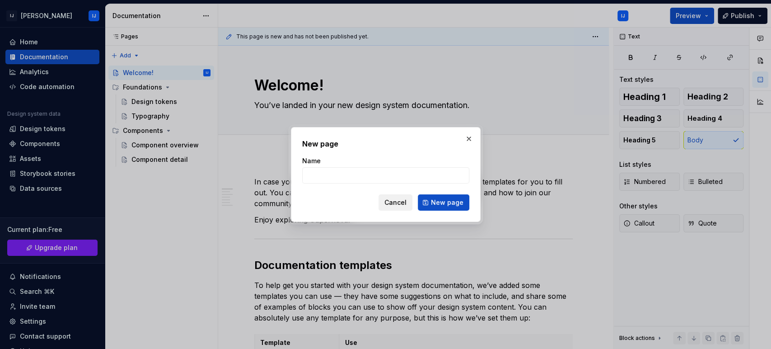
click at [405, 200] on span "Cancel" at bounding box center [396, 202] width 22 height 9
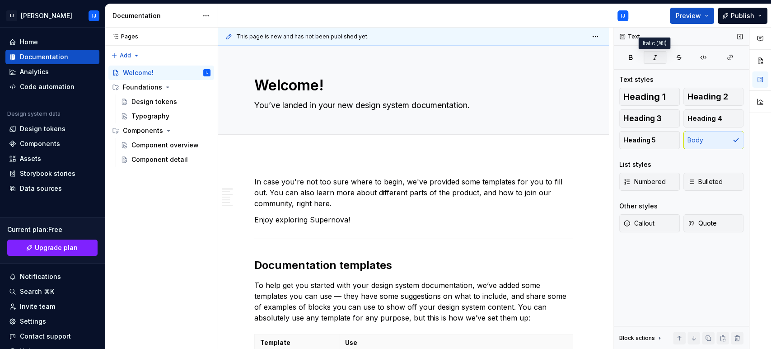
click at [647, 56] on button "button" at bounding box center [655, 57] width 23 height 13
click at [654, 56] on icon "button" at bounding box center [655, 57] width 7 height 7
click at [673, 58] on button "button" at bounding box center [679, 57] width 23 height 13
click at [629, 59] on icon "button" at bounding box center [630, 57] width 7 height 7
click at [694, 62] on button "button" at bounding box center [760, 60] width 16 height 16
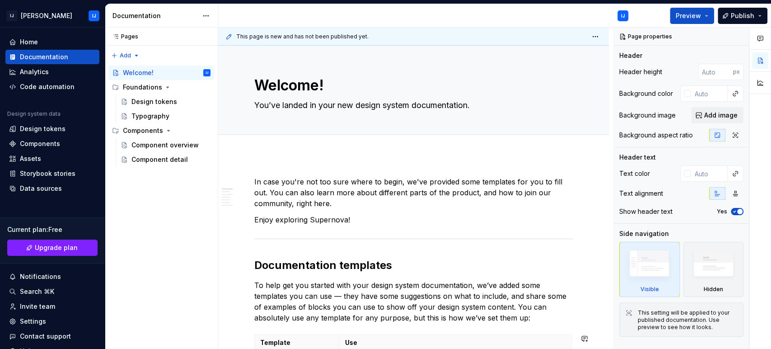
type textarea "*"
